Goal: Task Accomplishment & Management: Use online tool/utility

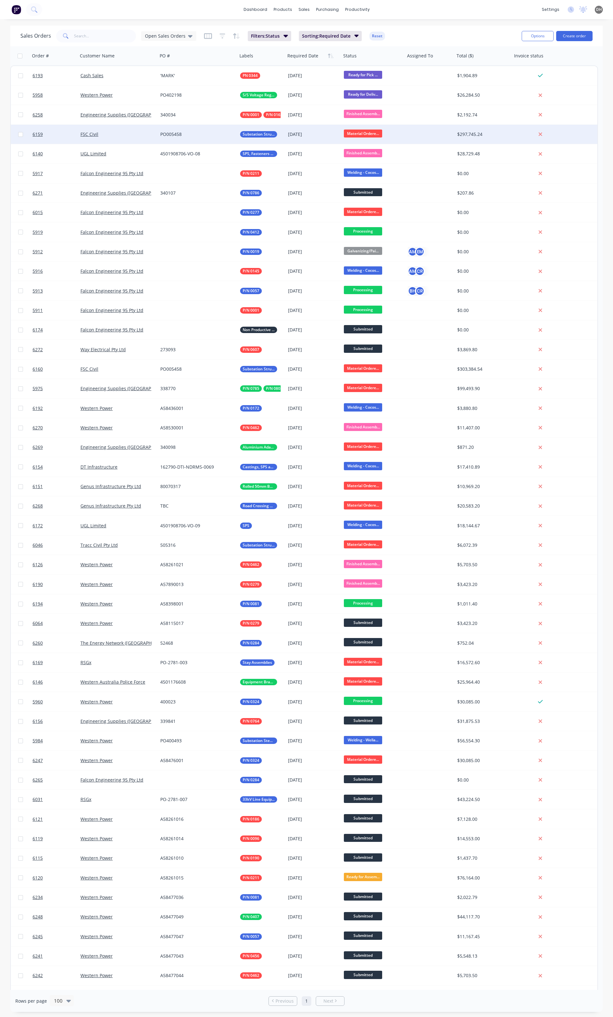
click at [354, 134] on span "Material Ordere..." at bounding box center [363, 134] width 38 height 8
click at [386, 207] on span "Welding - Wellard St" at bounding box center [368, 209] width 44 height 6
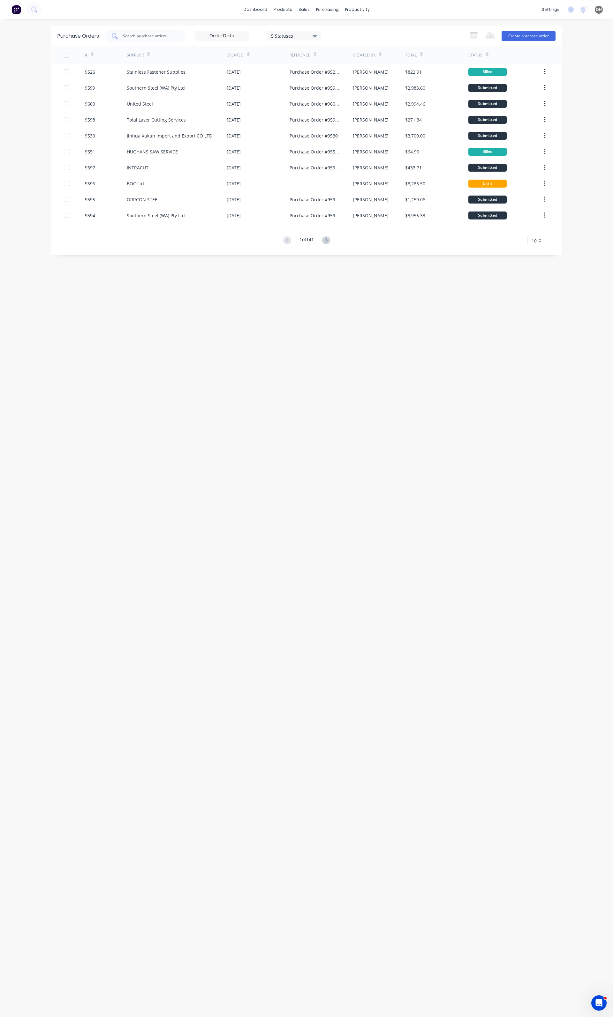
click at [148, 34] on input "text" at bounding box center [148, 36] width 53 height 6
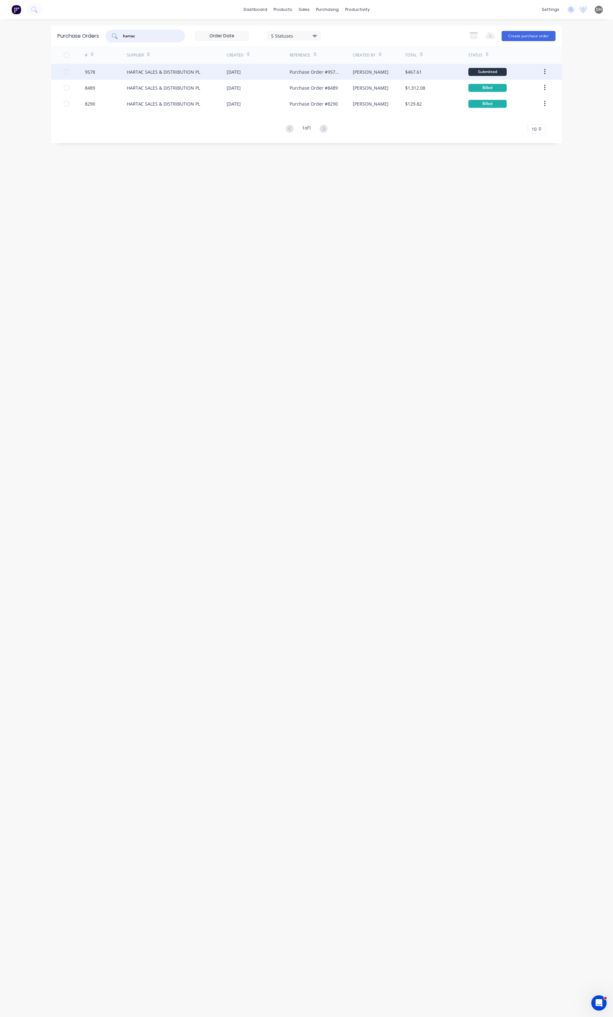
type input "hartac"
click at [143, 75] on div "HARTAC SALES & DISTRIBUTION PL" at bounding box center [177, 72] width 100 height 16
